Goal: Task Accomplishment & Management: Use online tool/utility

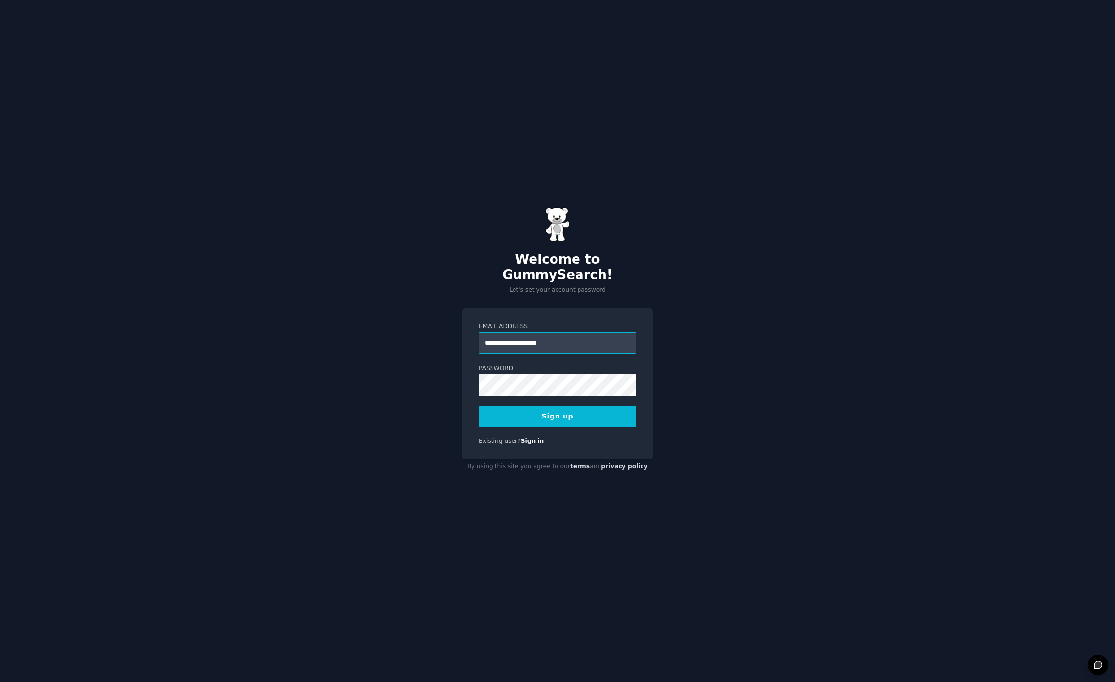
type input "**********"
click at [479, 396] on nordpass-icon at bounding box center [479, 396] width 0 height 0
click at [0, 679] on nordpass-autofill-portal at bounding box center [0, 682] width 0 height 0
click at [0, 679] on nordpass-portal at bounding box center [0, 682] width 0 height 0
click at [555, 409] on button "Sign up" at bounding box center [557, 416] width 157 height 21
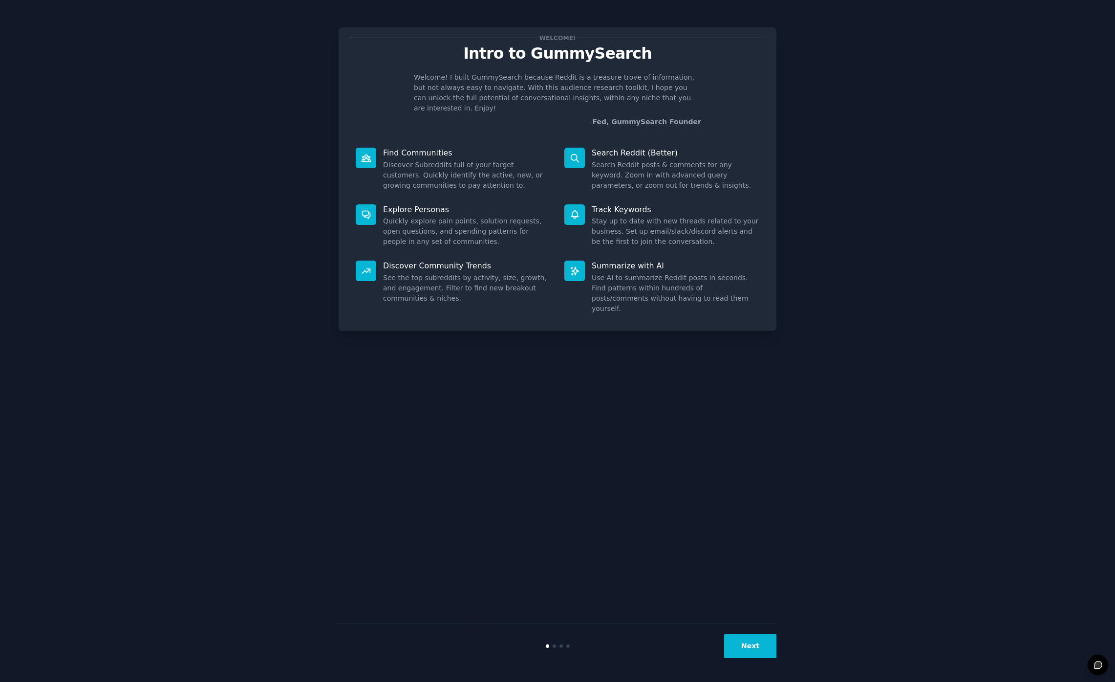
click at [764, 641] on button "Next" at bounding box center [750, 646] width 52 height 24
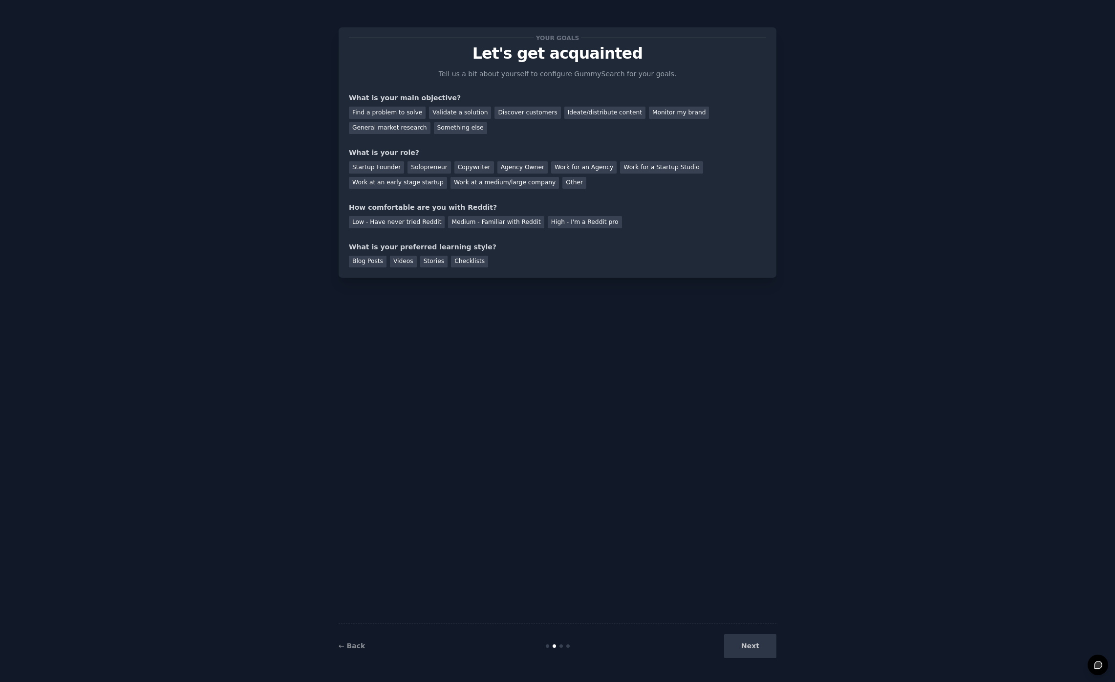
click at [764, 642] on div "Next" at bounding box center [703, 646] width 146 height 24
click at [397, 113] on div "Find a problem to solve" at bounding box center [387, 113] width 77 height 12
click at [431, 167] on div "Solopreneur" at bounding box center [428, 167] width 43 height 12
click at [468, 220] on div "Medium - Familiar with Reddit" at bounding box center [496, 222] width 96 height 12
click at [426, 264] on div "Stories" at bounding box center [433, 262] width 27 height 12
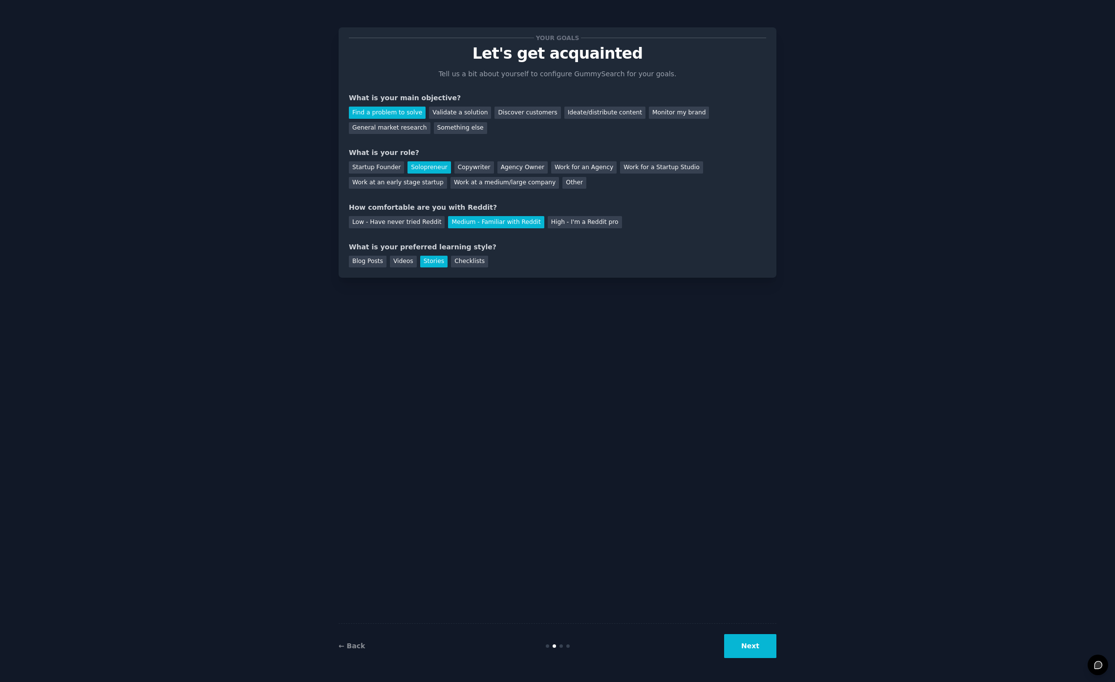
click at [746, 652] on button "Next" at bounding box center [750, 646] width 52 height 24
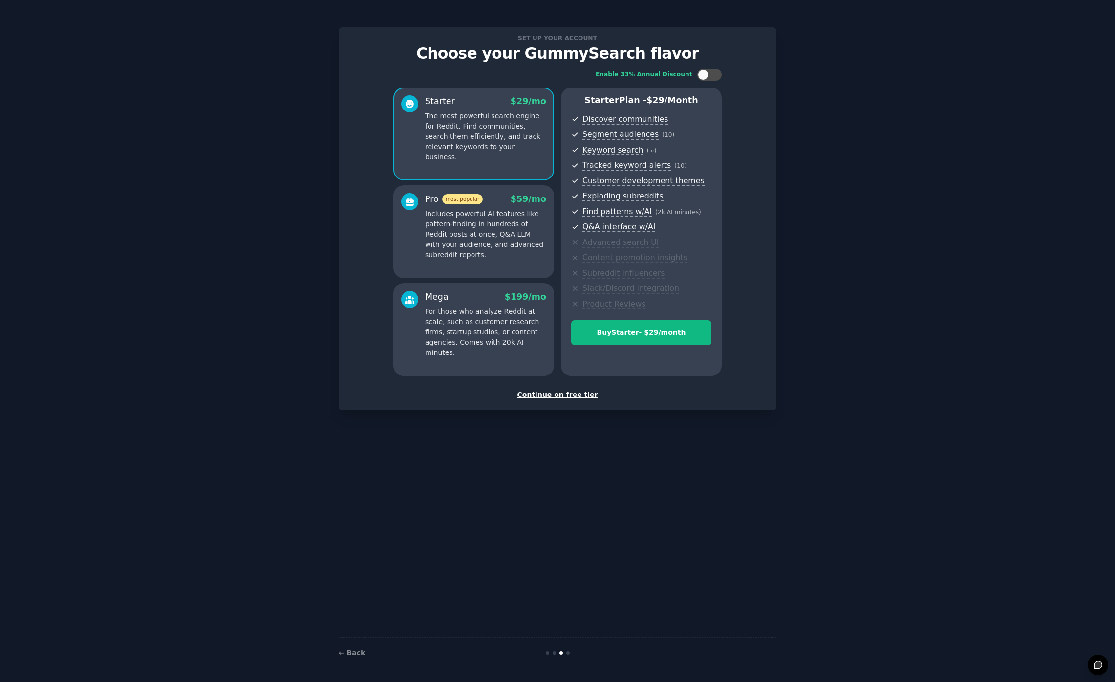
click at [563, 388] on div "Set up your account Choose your GummySearch flavor Enable 33% Annual Discount S…" at bounding box center [557, 219] width 417 height 362
click at [559, 401] on div "Set up your account Choose your GummySearch flavor Enable 33% Annual Discount S…" at bounding box center [558, 218] width 438 height 383
click at [558, 396] on div "Continue on free tier" at bounding box center [557, 394] width 417 height 10
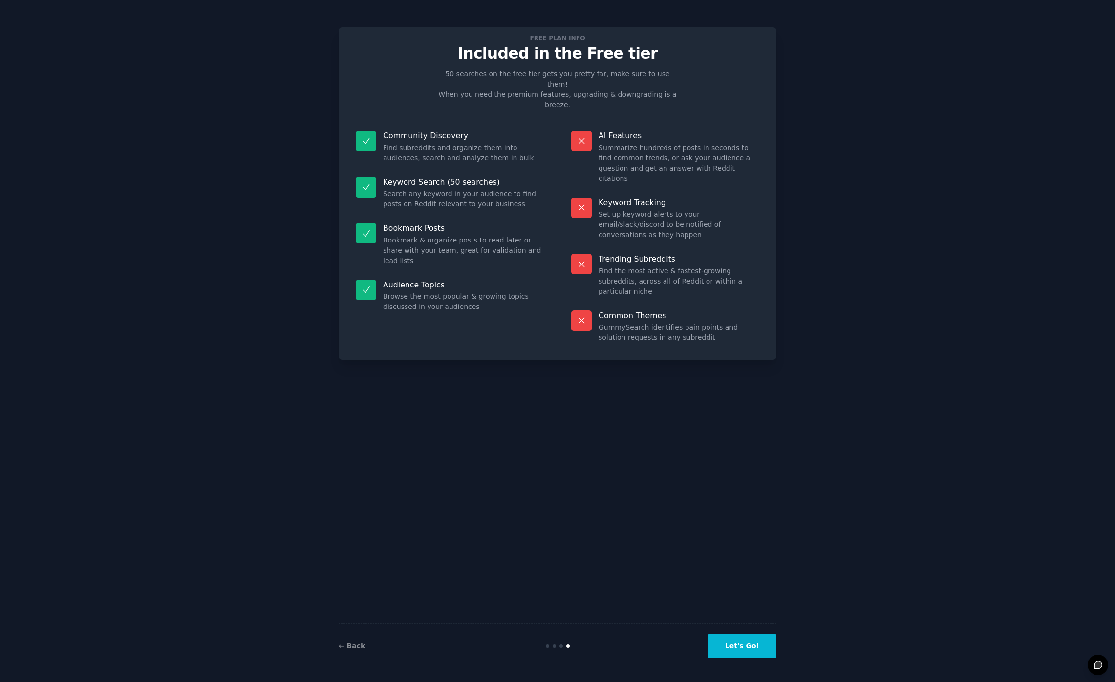
click at [742, 648] on button "Let's Go!" at bounding box center [742, 646] width 68 height 24
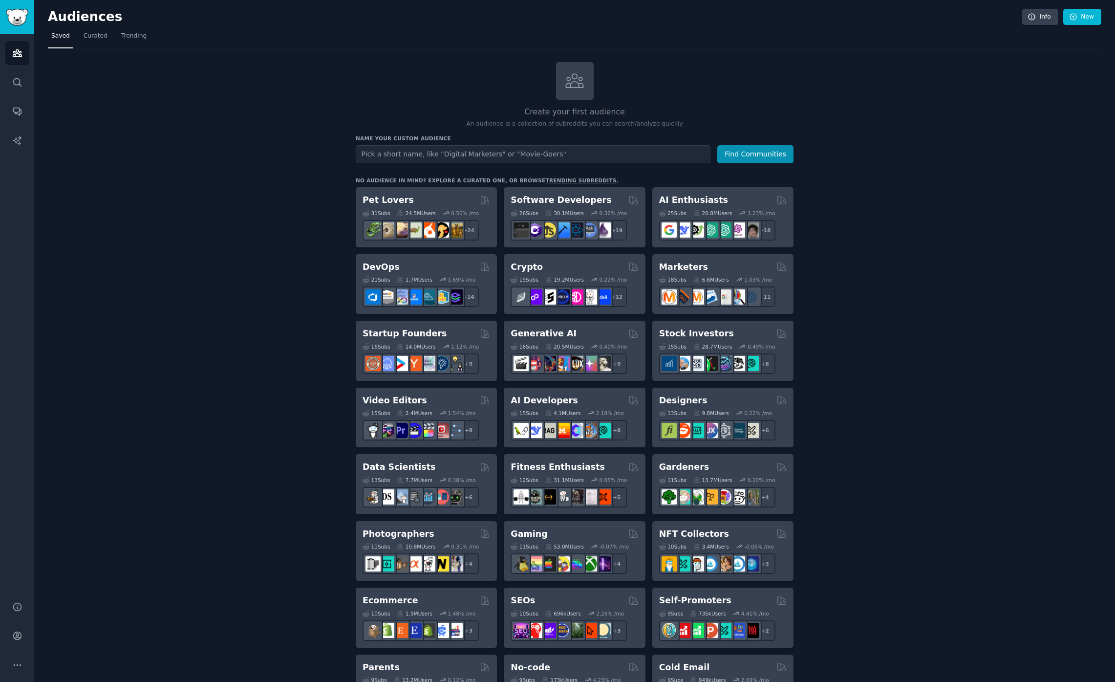
click at [453, 152] on input "text" at bounding box center [533, 154] width 355 height 18
type input "product managers"
click at [717, 145] on button "Find Communities" at bounding box center [755, 154] width 76 height 18
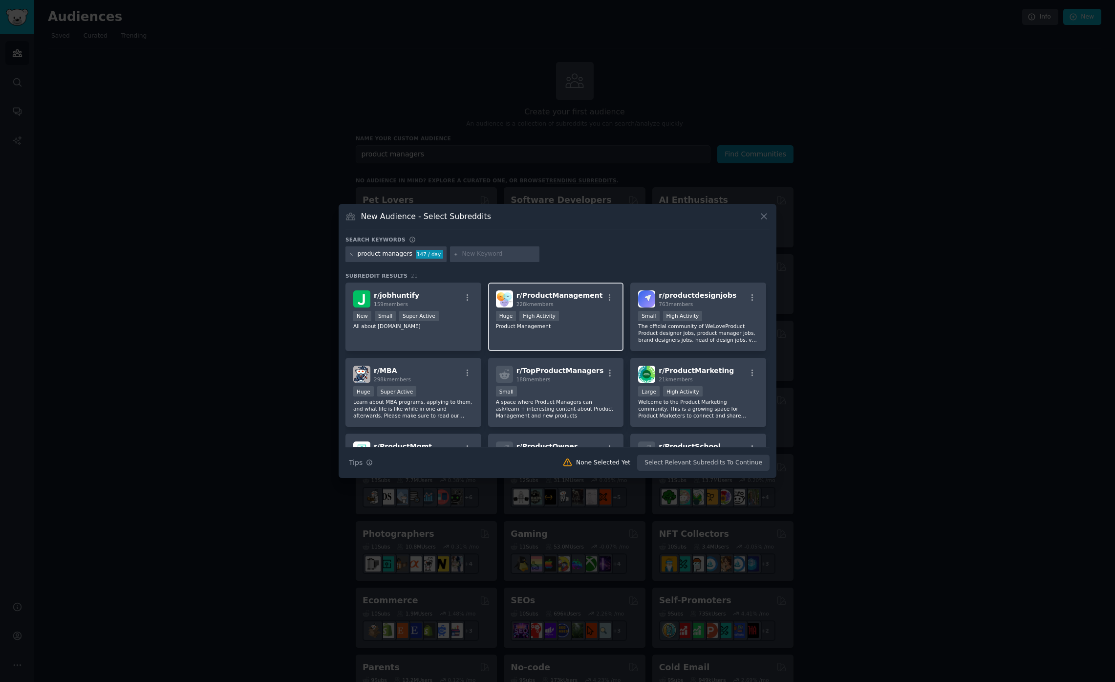
click at [576, 308] on div "r/ ProductManagement 228k members Huge High Activity Product Management" at bounding box center [556, 316] width 136 height 69
click at [741, 462] on button "Create Audience" at bounding box center [737, 462] width 64 height 17
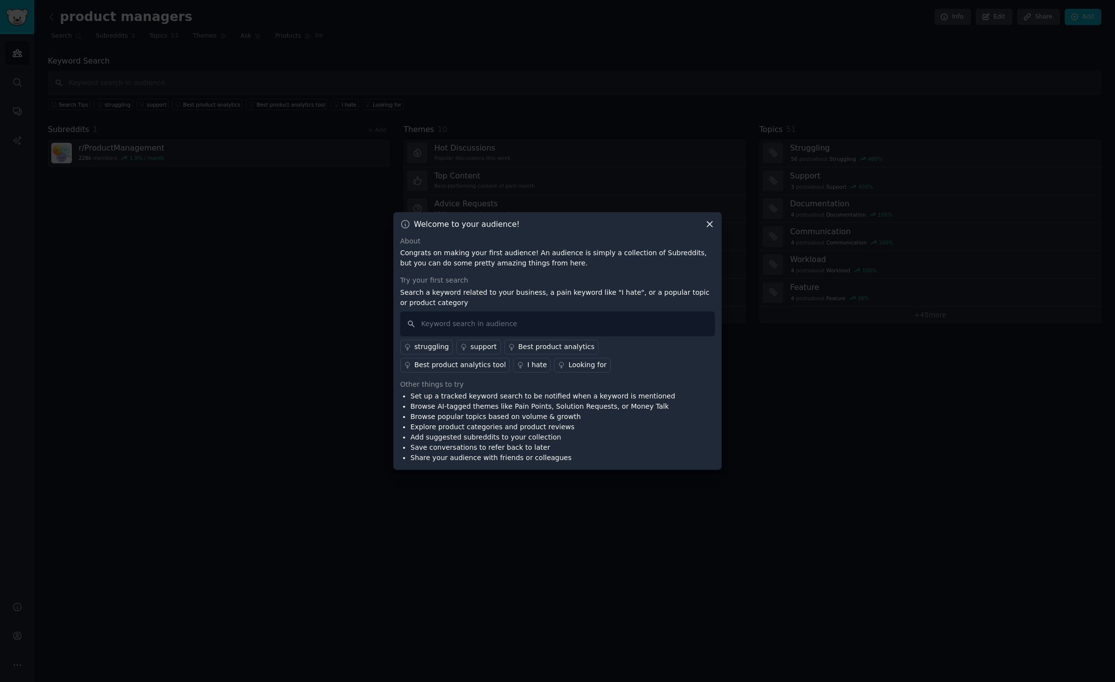
click at [568, 365] on div "Looking for" at bounding box center [587, 365] width 38 height 10
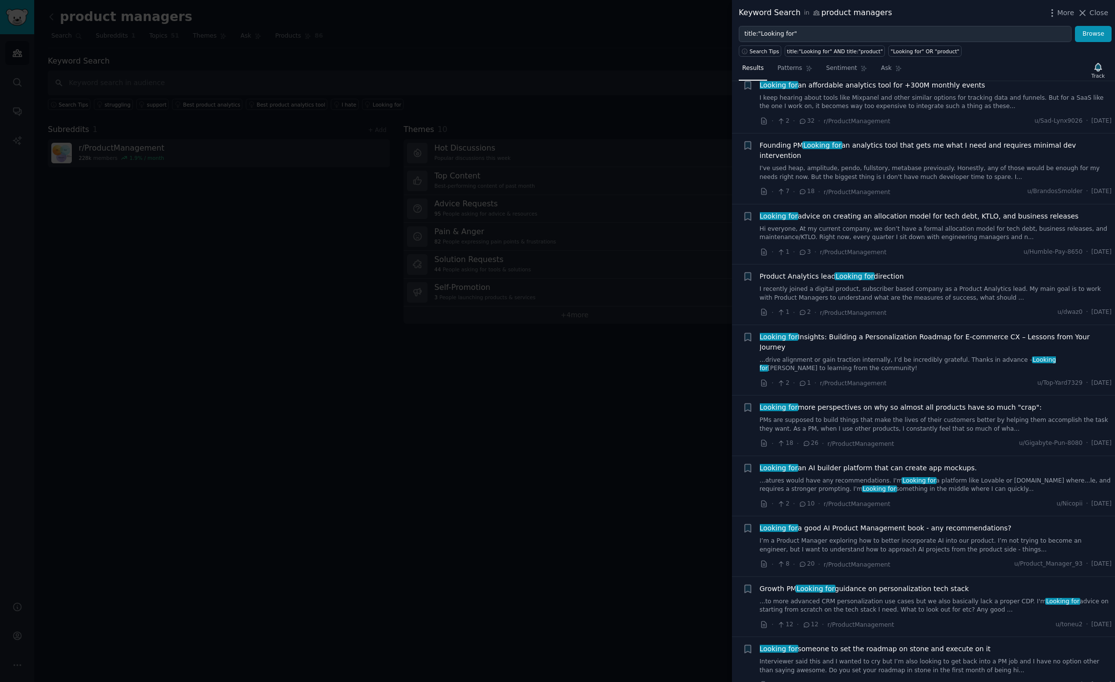
scroll to position [135, 0]
